Goal: Task Accomplishment & Management: Complete application form

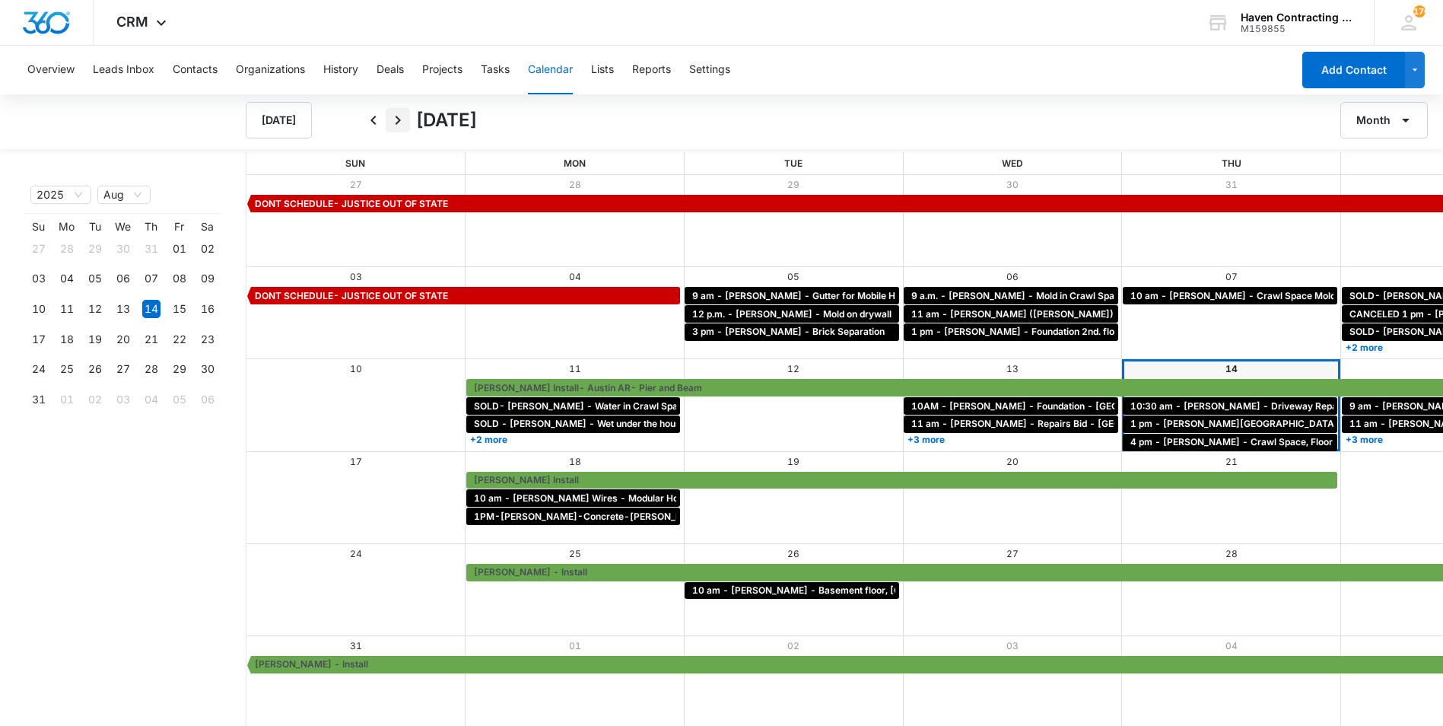
click at [403, 121] on icon "Next" at bounding box center [398, 120] width 18 height 18
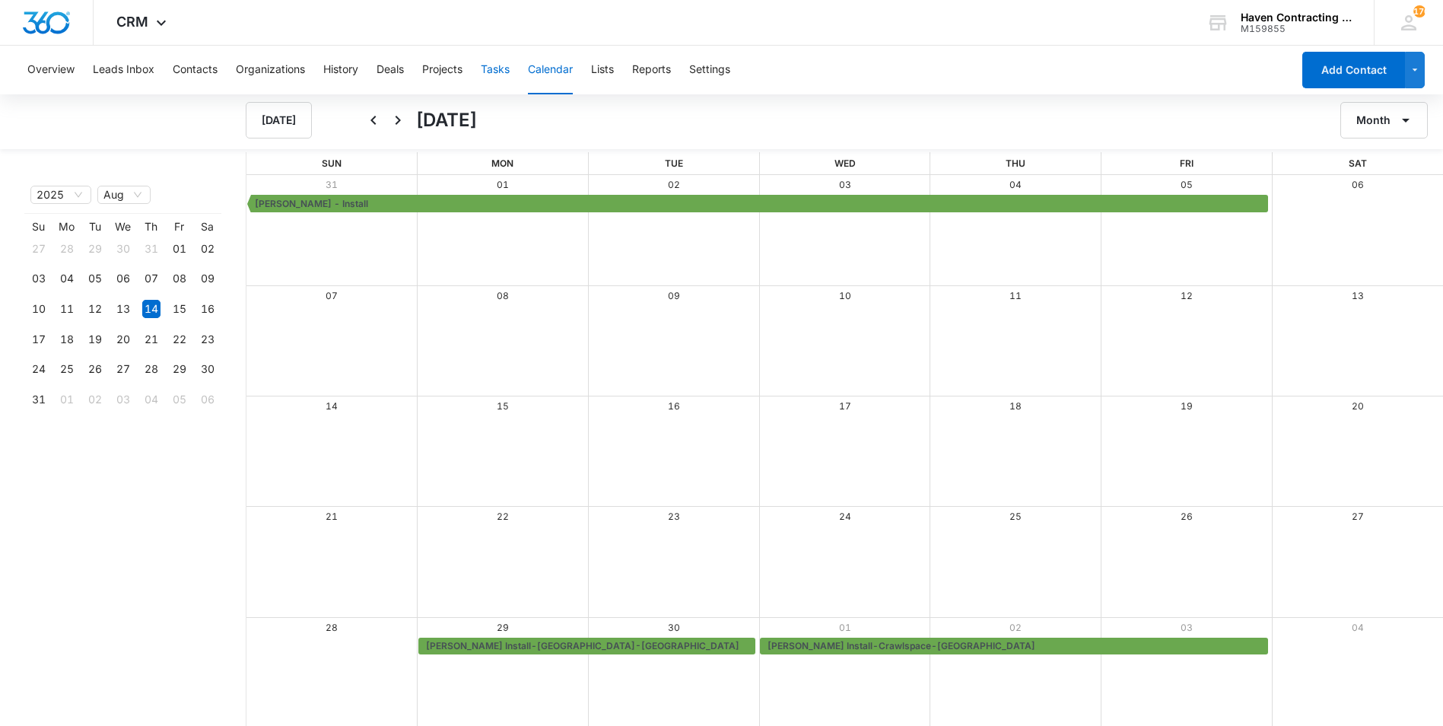
click at [487, 75] on button "Tasks" at bounding box center [495, 70] width 29 height 49
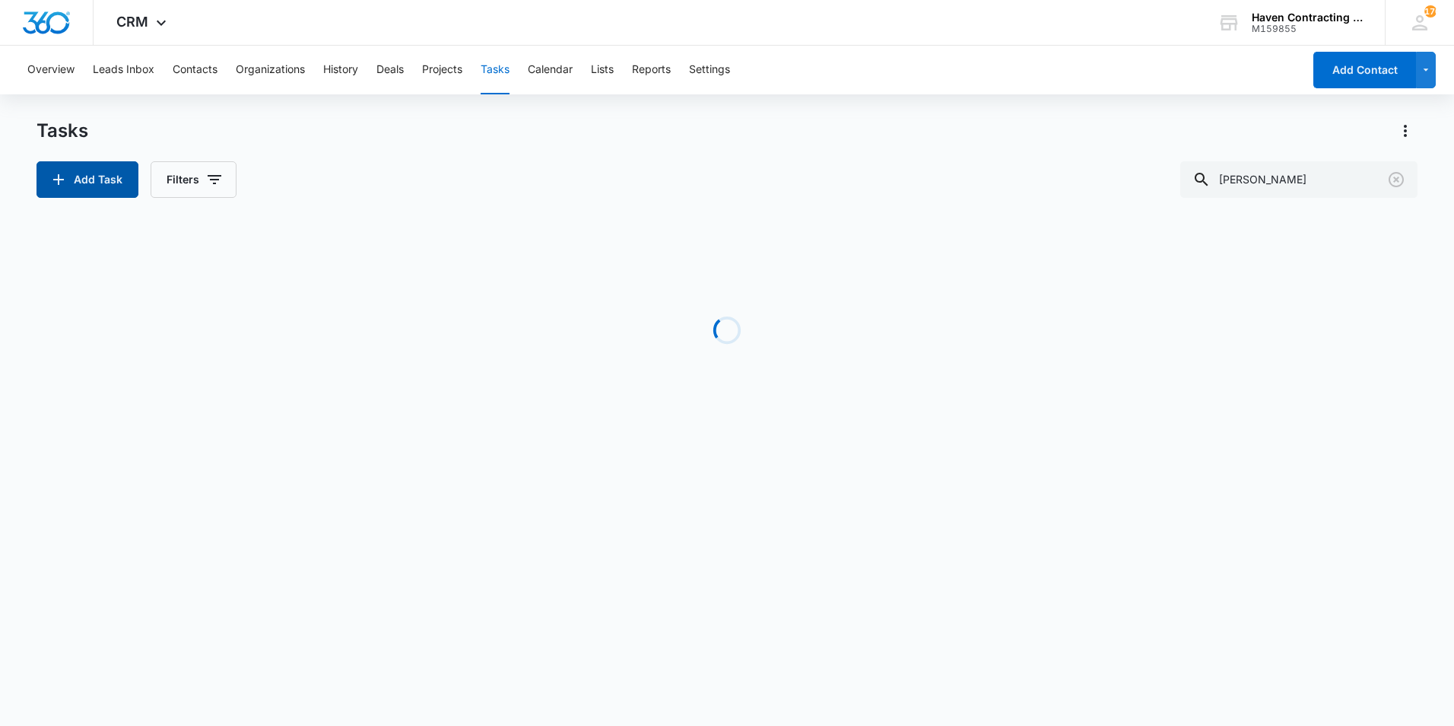
click at [86, 179] on button "Add Task" at bounding box center [88, 179] width 102 height 37
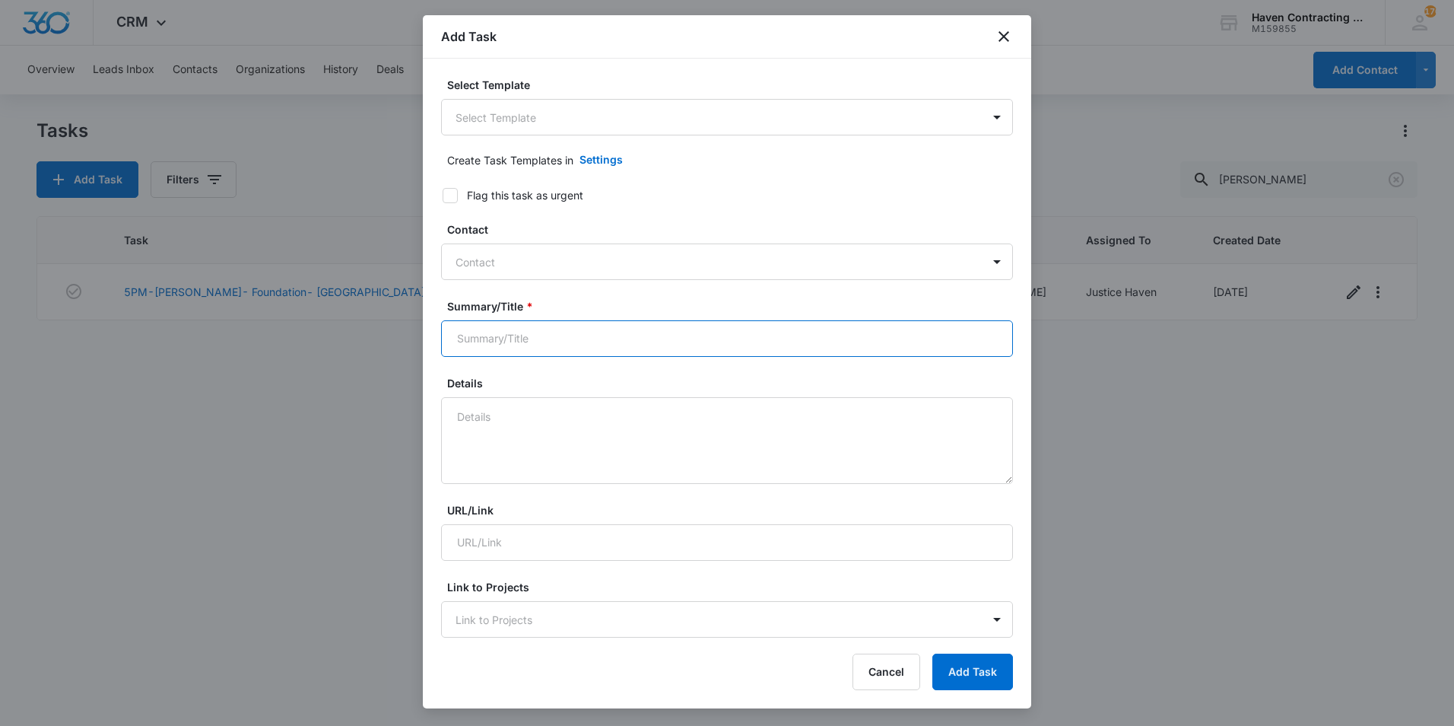
click at [516, 335] on input "Summary/Title *" at bounding box center [727, 338] width 572 height 37
type input "[PERSON_NAME] Install-[GEOGRAPHIC_DATA]-Shims"
click at [496, 427] on textarea "Details" at bounding box center [727, 440] width 572 height 87
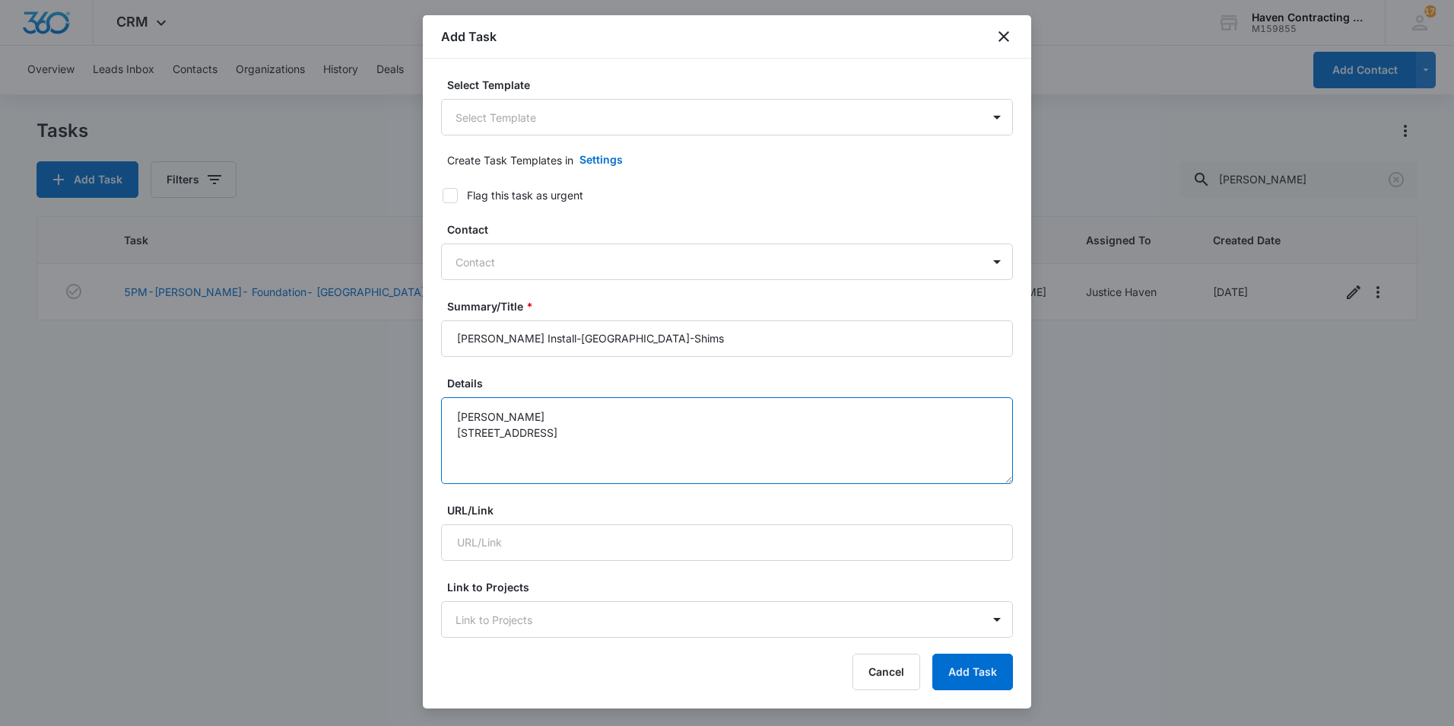
click at [625, 436] on textarea "[PERSON_NAME] [STREET_ADDRESS]" at bounding box center [727, 440] width 572 height 87
click at [633, 437] on textarea "[PERSON_NAME] [STREET_ADDRESS]" at bounding box center [727, 440] width 572 height 87
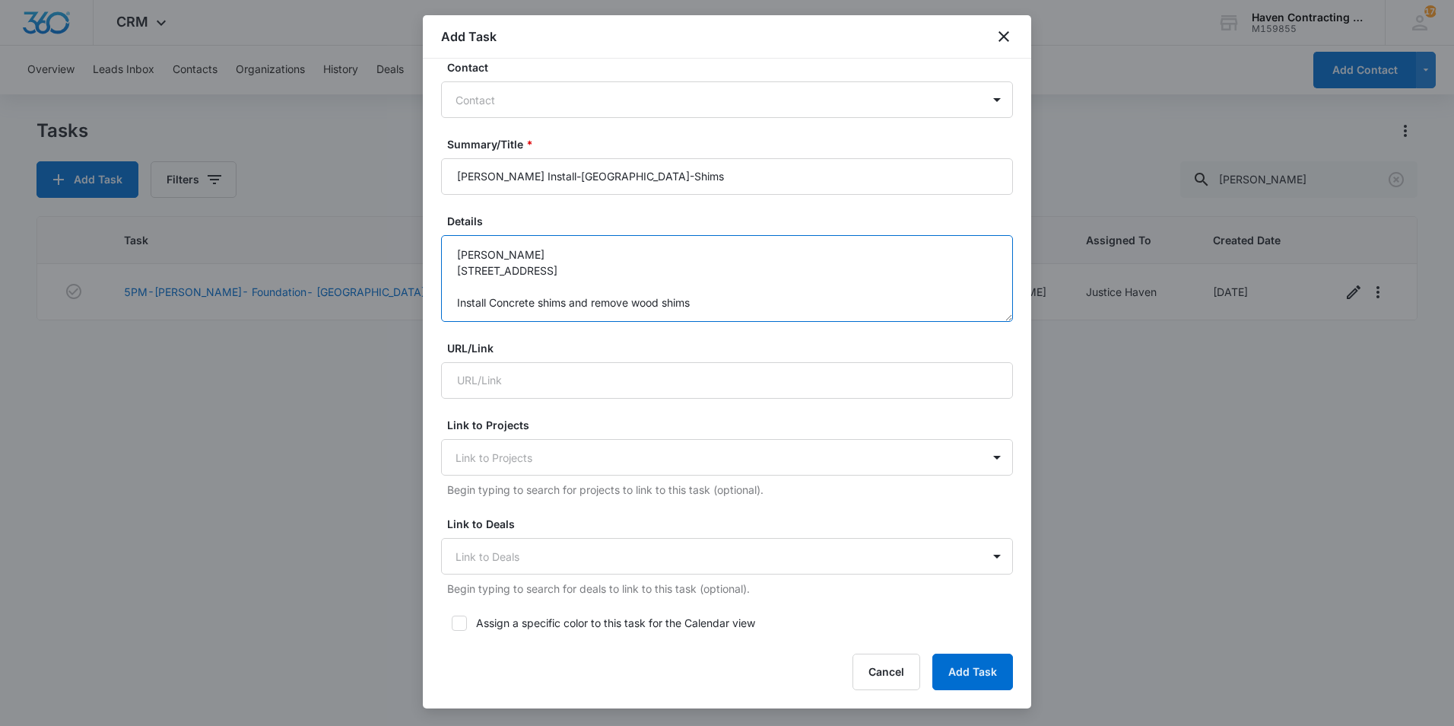
scroll to position [228, 0]
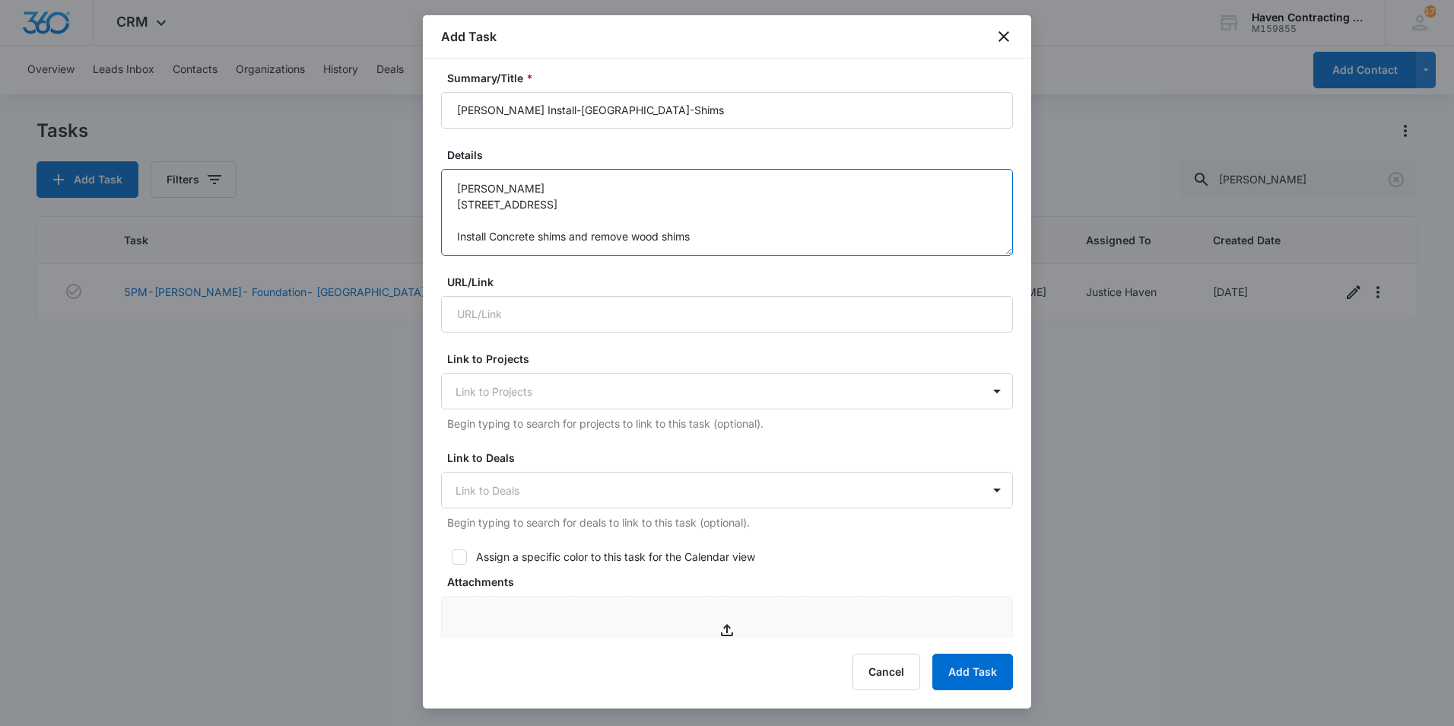
type textarea "[PERSON_NAME] [STREET_ADDRESS] Install Concrete shims and remove wood shims"
drag, startPoint x: 613, startPoint y: 543, endPoint x: 609, endPoint y: 551, distance: 9.2
click at [613, 545] on form "Select Template Select Template Create Task Templates in Settings Flag this tas…" at bounding box center [727, 513] width 572 height 1329
click at [606, 554] on div "Assign a specific color to this task for the Calendar view" at bounding box center [615, 556] width 279 height 16
click at [452, 554] on input "Assign a specific color to this task for the Calendar view" at bounding box center [446, 556] width 11 height 11
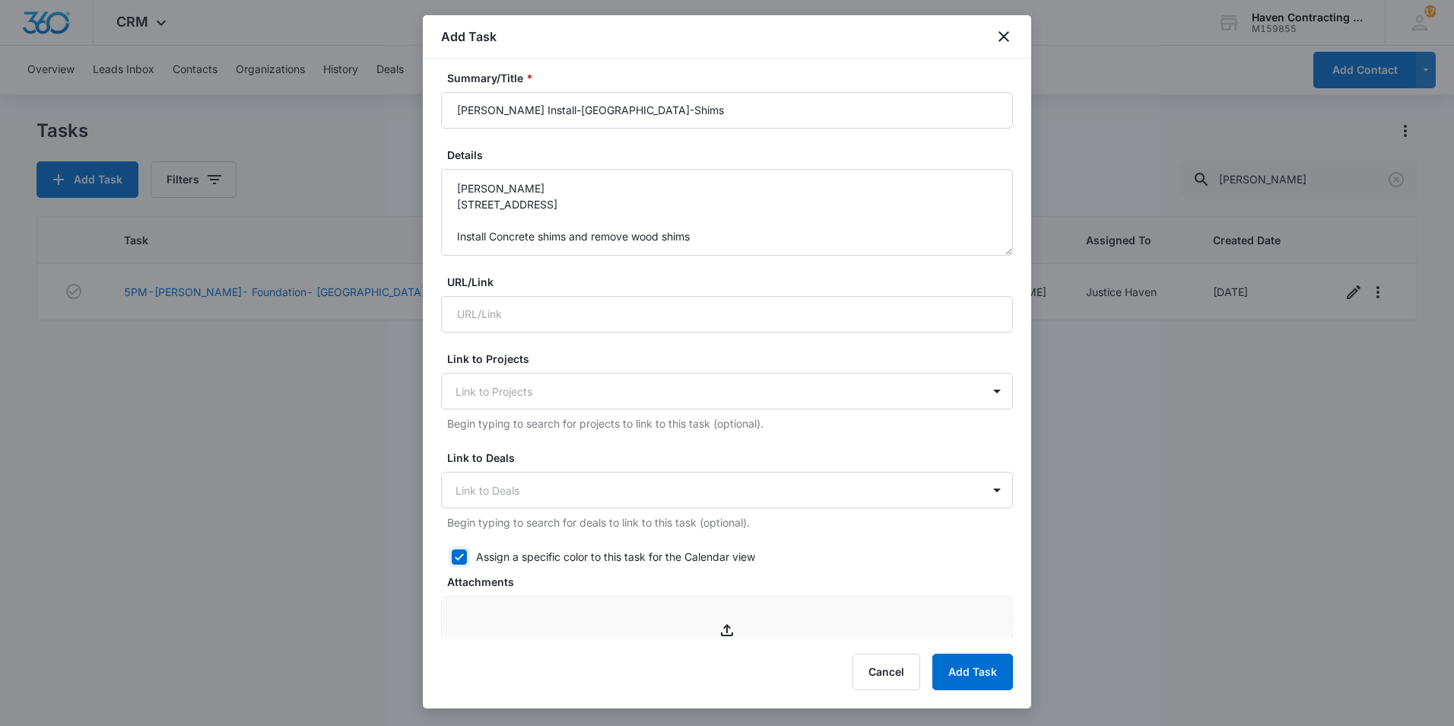
checkbox input "true"
click at [531, 603] on div at bounding box center [531, 609] width 19 height 19
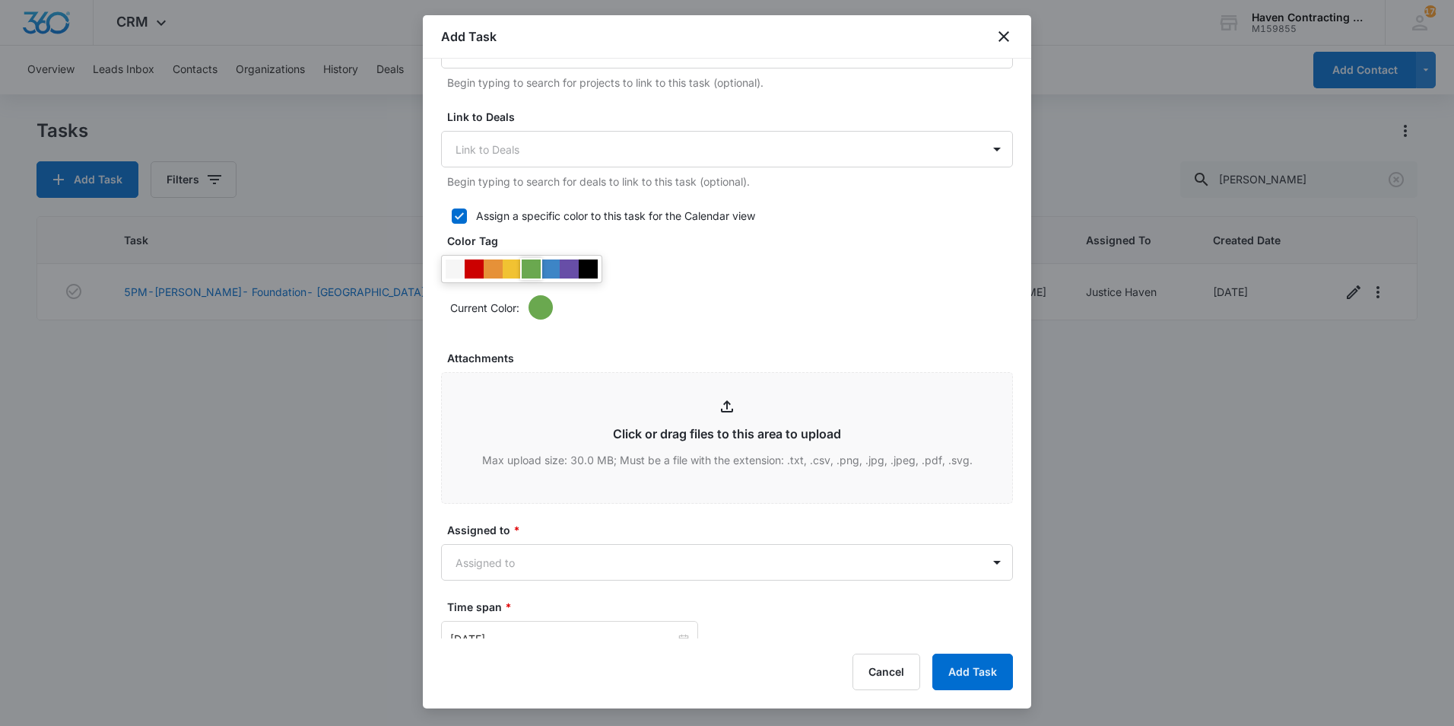
scroll to position [685, 0]
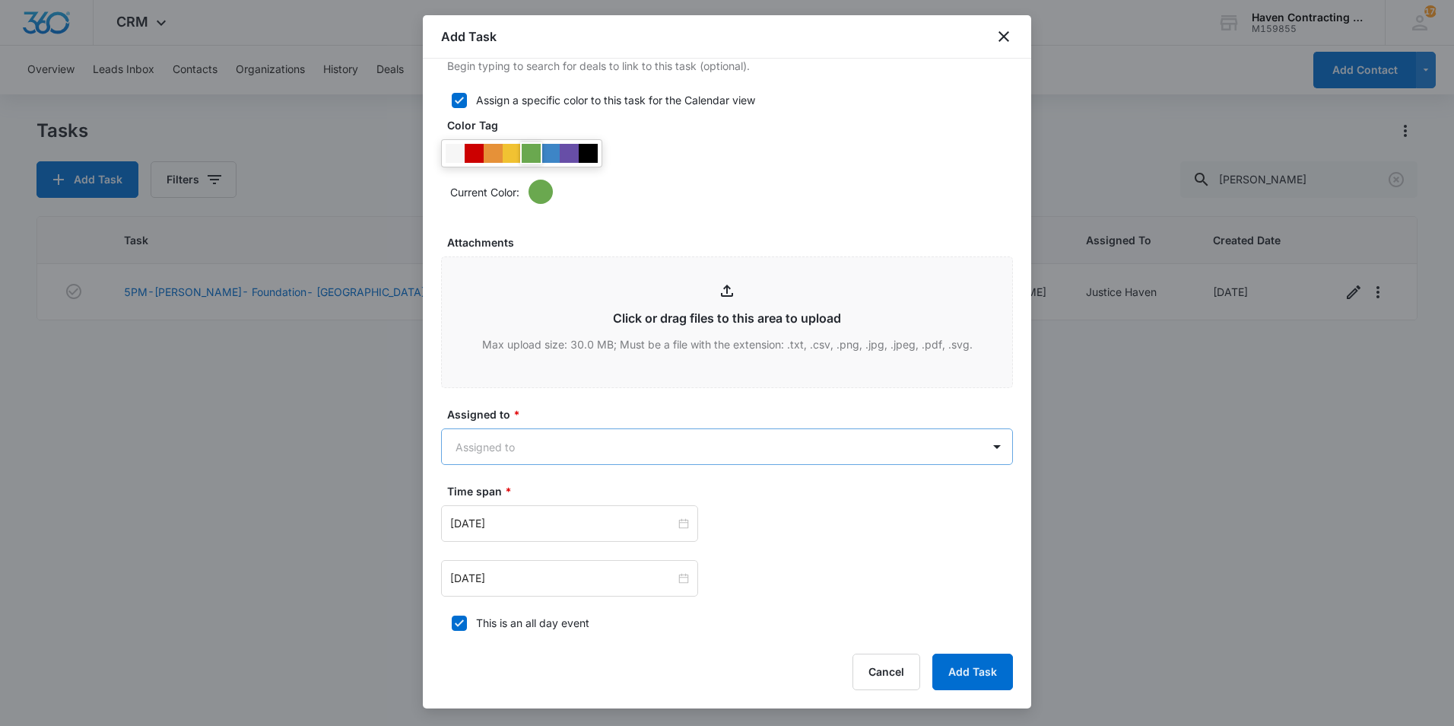
click at [544, 459] on body "CRM Apps Reputation Websites Forms CRM Email Social Shop Payments POS Ads Intel…" at bounding box center [727, 363] width 1454 height 726
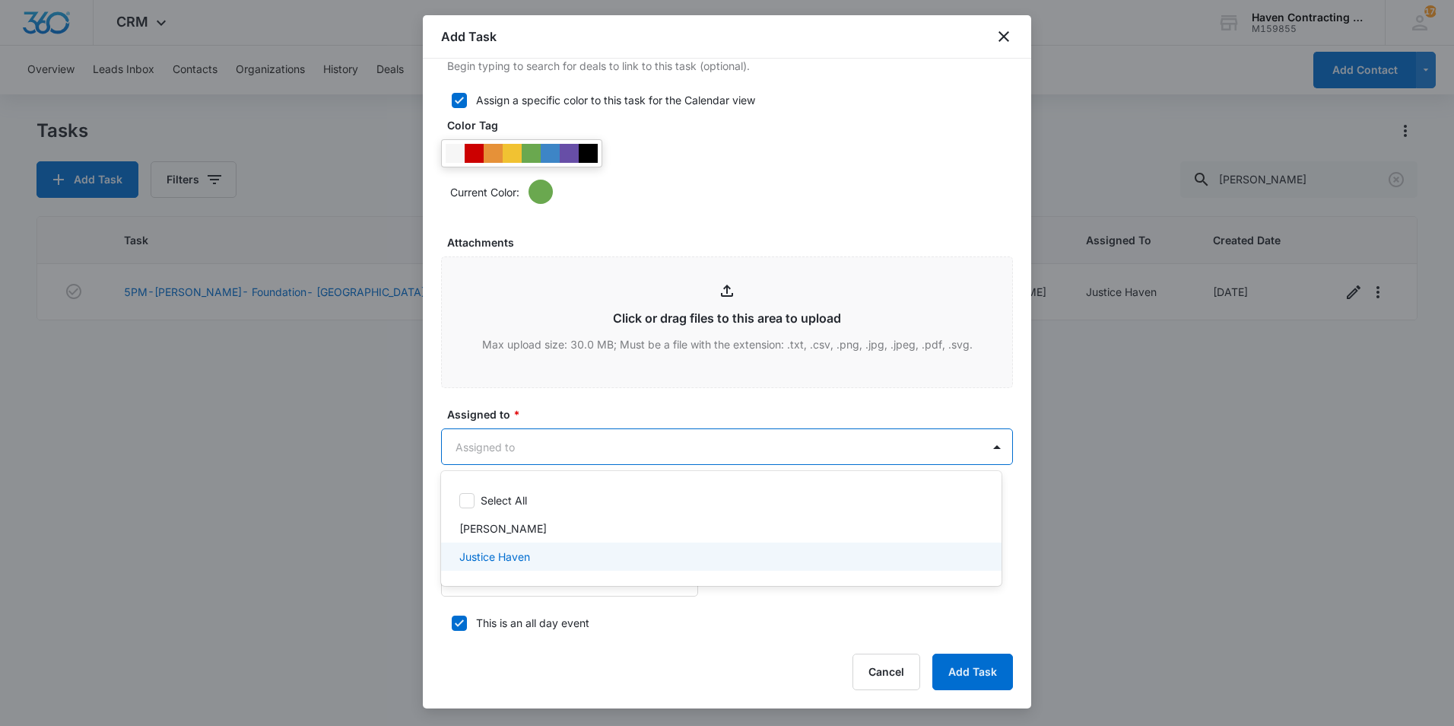
click at [537, 558] on div "Justice Haven" at bounding box center [719, 556] width 521 height 16
click at [756, 592] on div at bounding box center [727, 363] width 1454 height 726
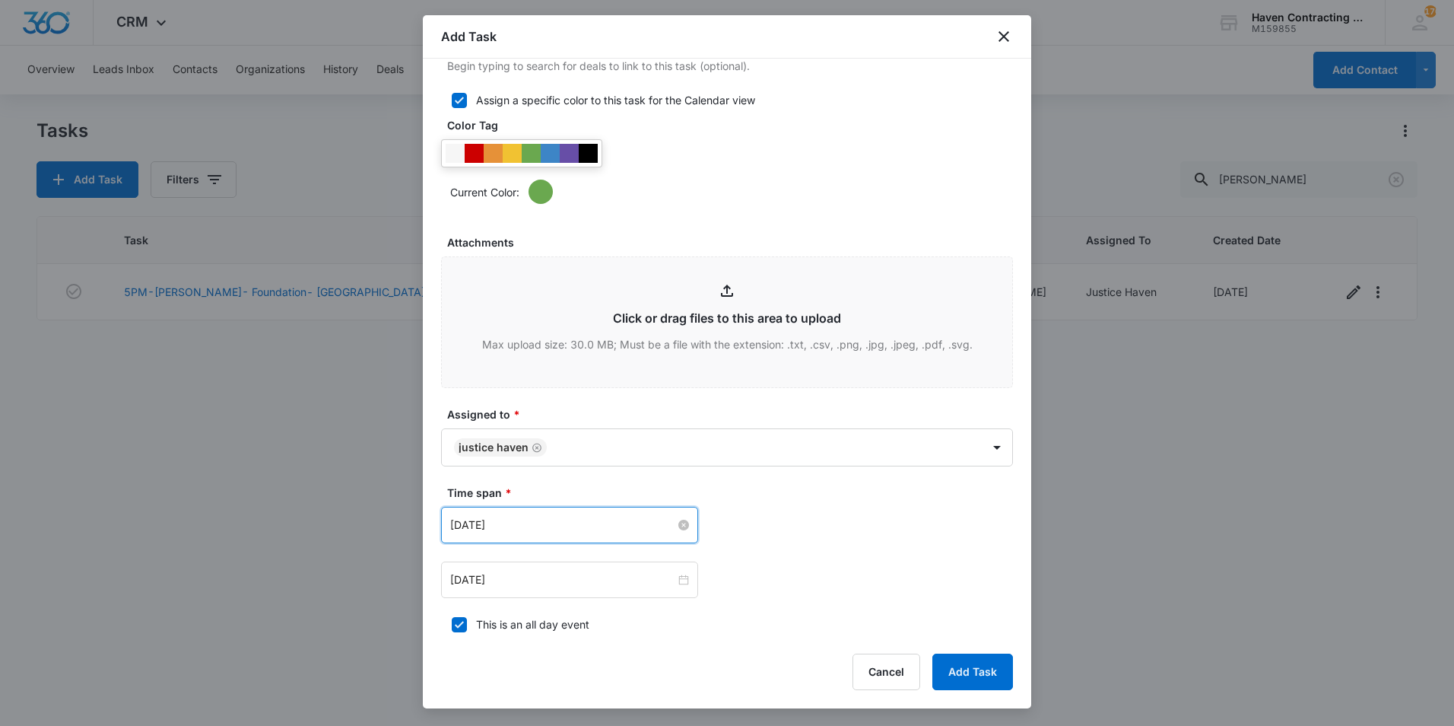
click at [532, 526] on input "[DATE]" at bounding box center [562, 524] width 225 height 17
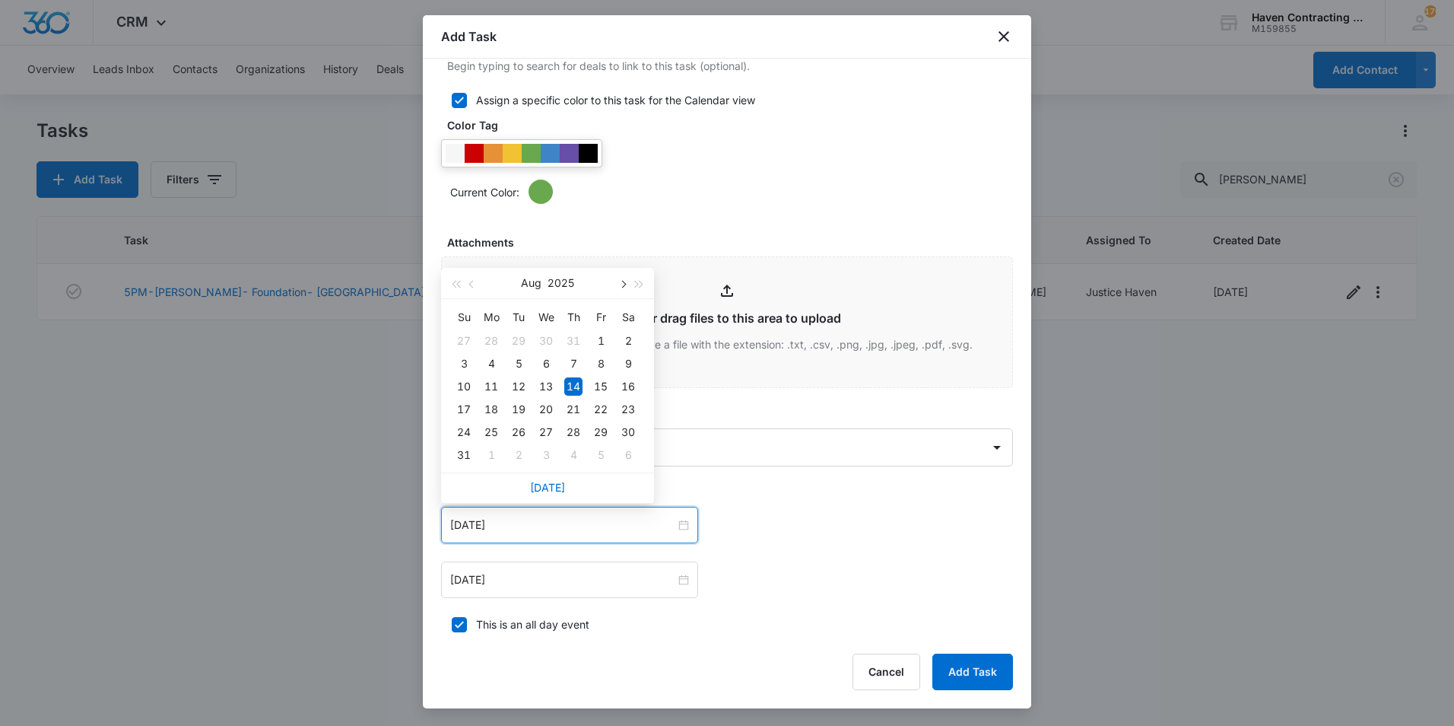
click at [615, 288] on button "button" at bounding box center [622, 283] width 17 height 30
type input "[DATE]"
click at [624, 404] on div "27" at bounding box center [628, 409] width 18 height 18
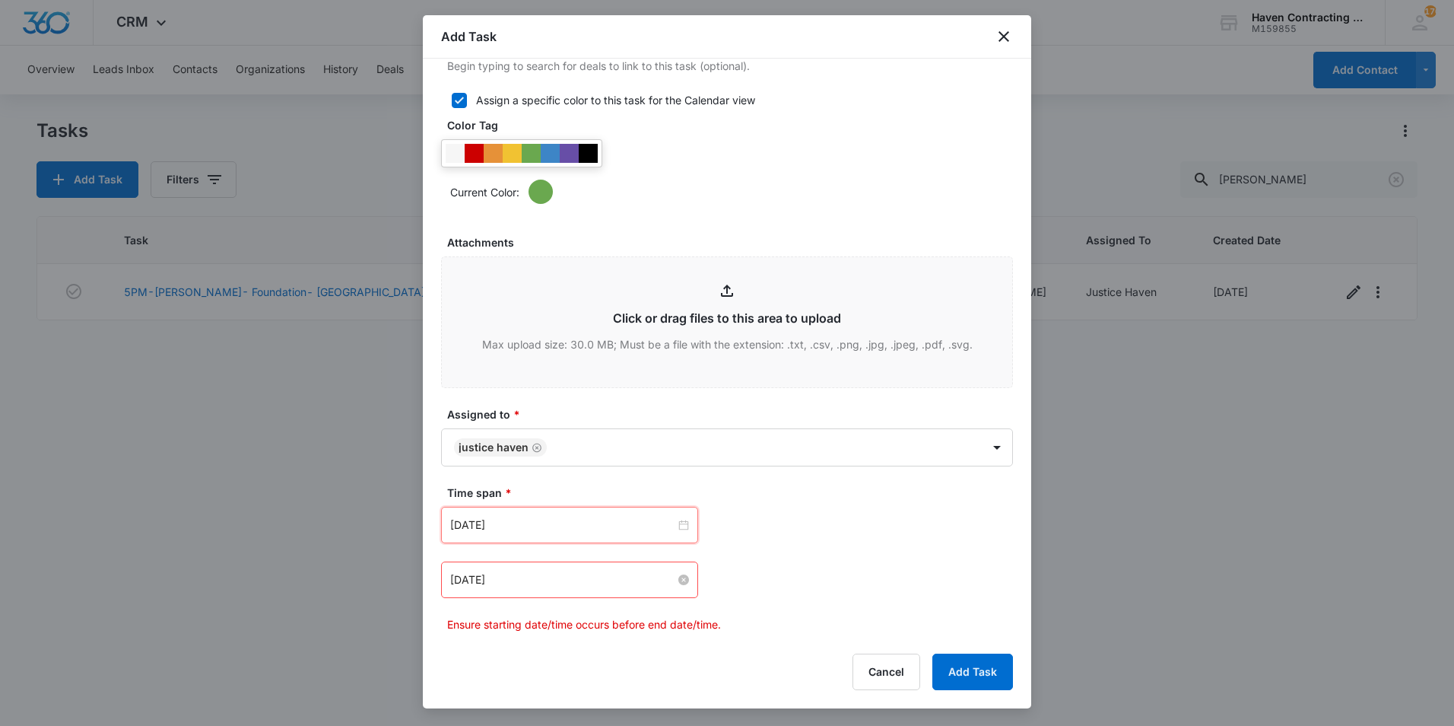
click at [545, 586] on input "[DATE]" at bounding box center [562, 579] width 225 height 17
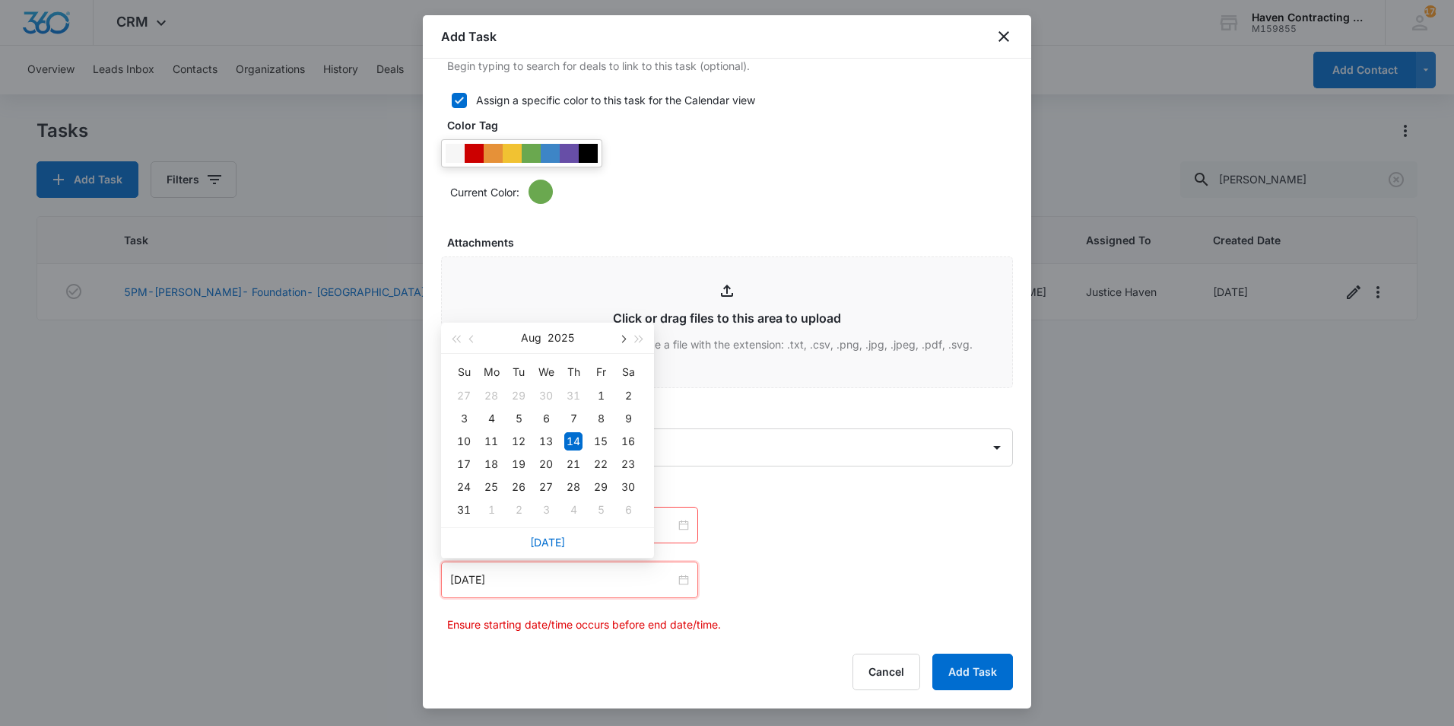
click at [615, 342] on button "button" at bounding box center [622, 337] width 17 height 30
type input "[DATE]"
click at [463, 485] on div "28" at bounding box center [464, 487] width 18 height 18
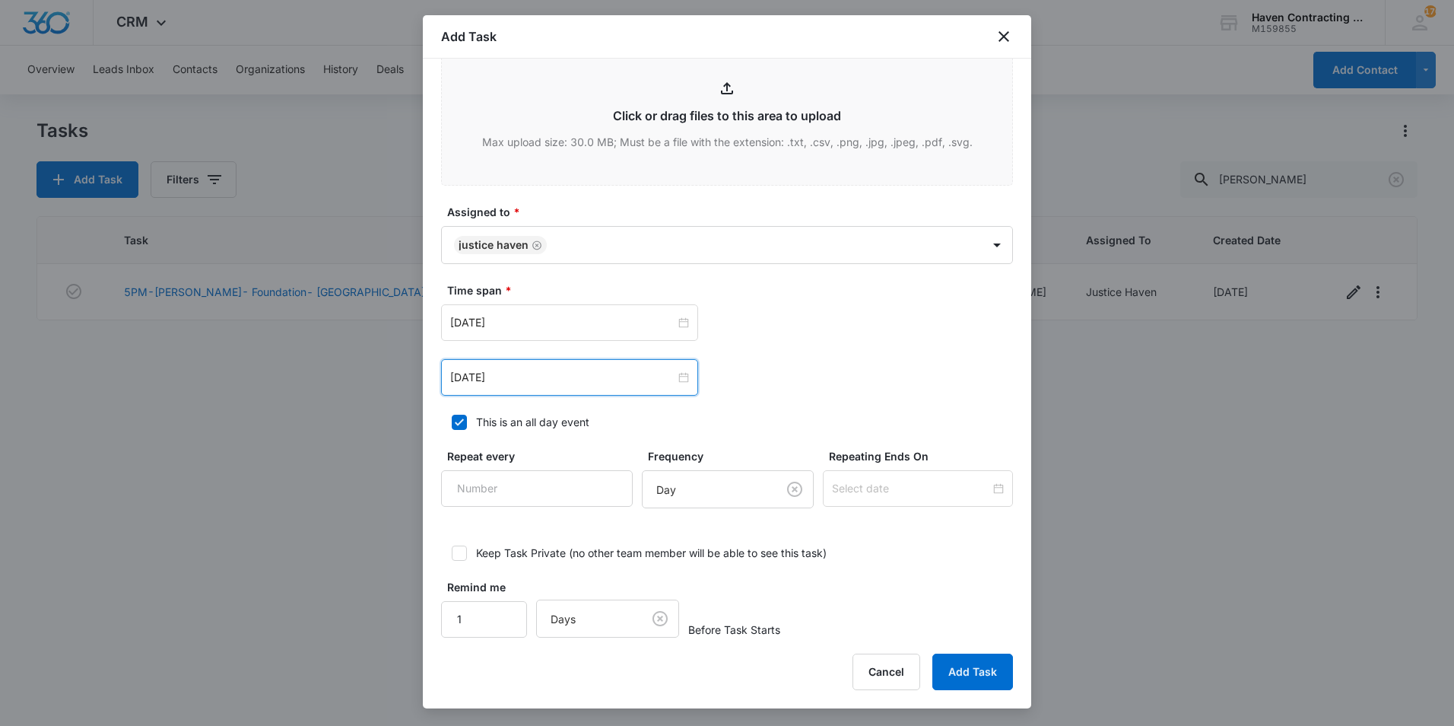
scroll to position [904, 0]
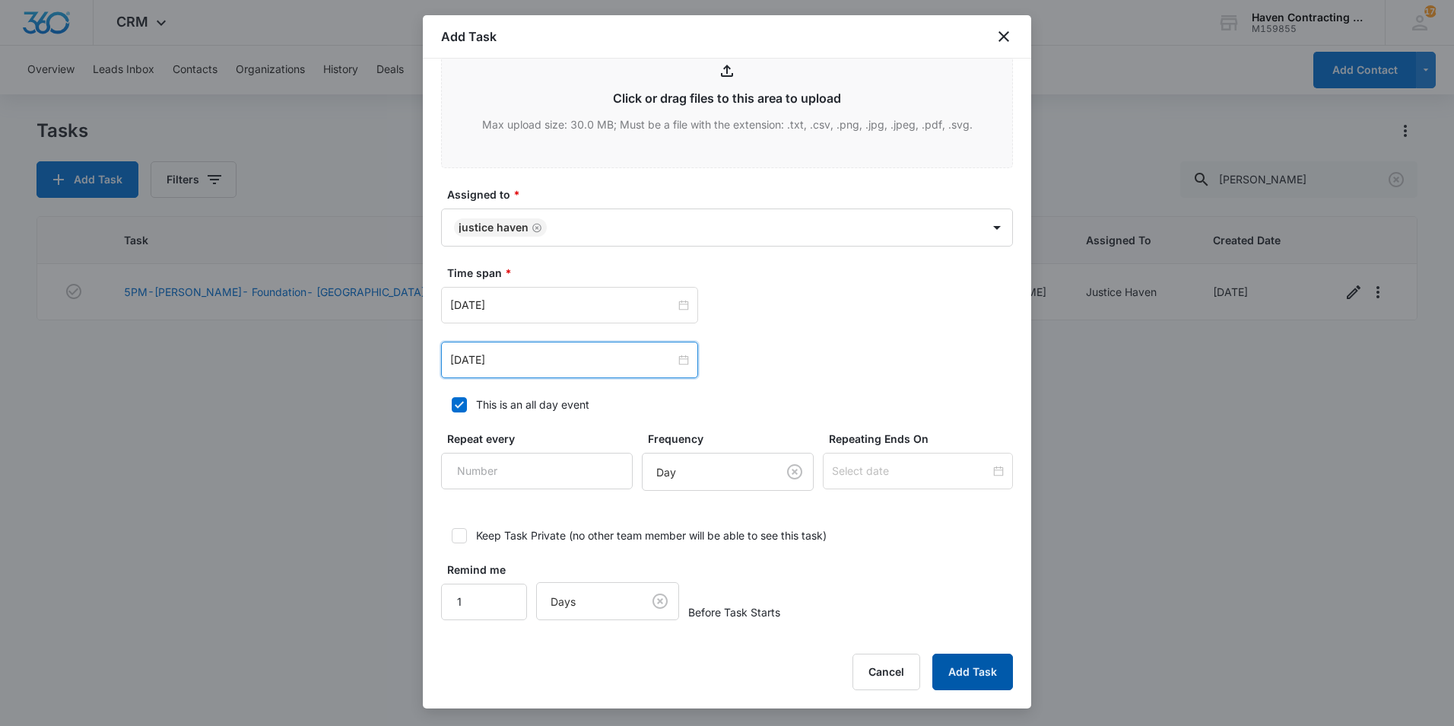
click at [971, 673] on button "Add Task" at bounding box center [973, 671] width 81 height 37
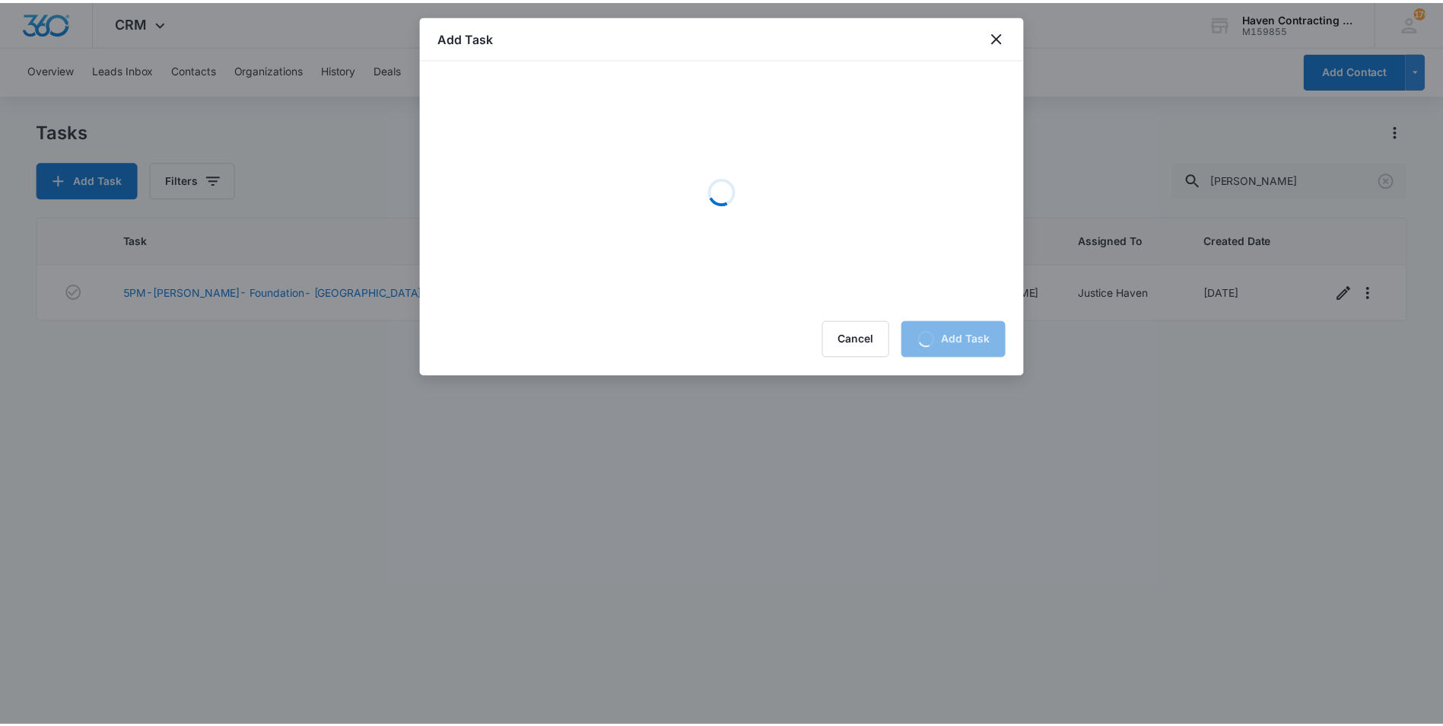
scroll to position [0, 0]
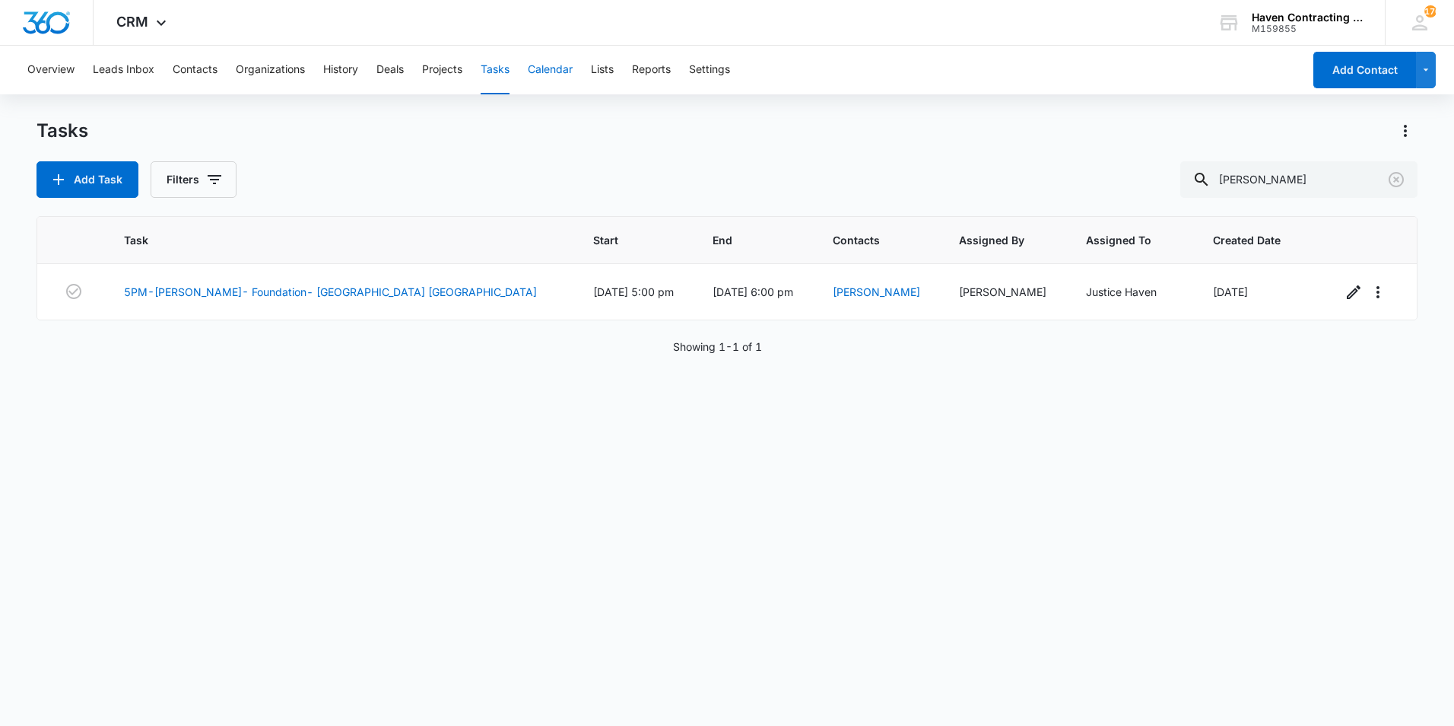
click at [539, 68] on button "Calendar" at bounding box center [550, 70] width 45 height 49
